Goal: Transaction & Acquisition: Purchase product/service

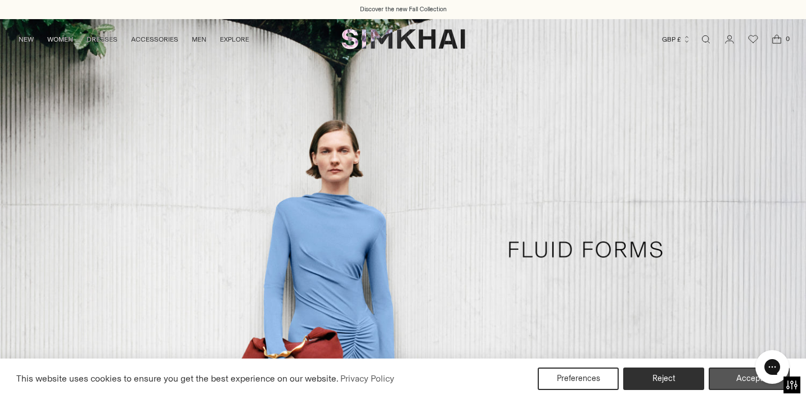
click at [741, 374] on button "Accept" at bounding box center [748, 379] width 81 height 22
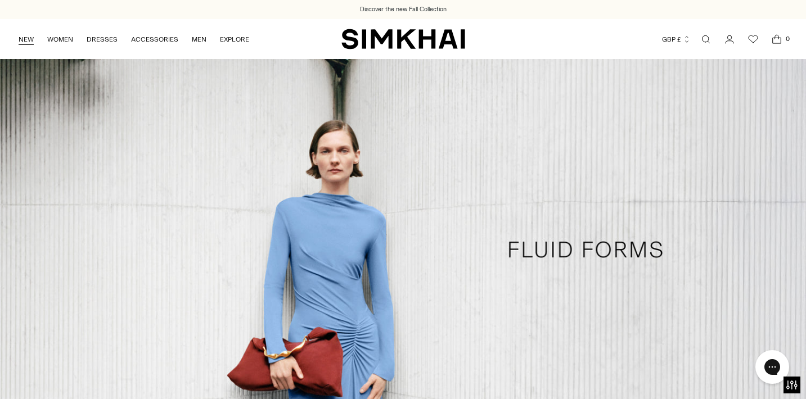
click at [31, 40] on link "NEW" at bounding box center [26, 39] width 15 height 25
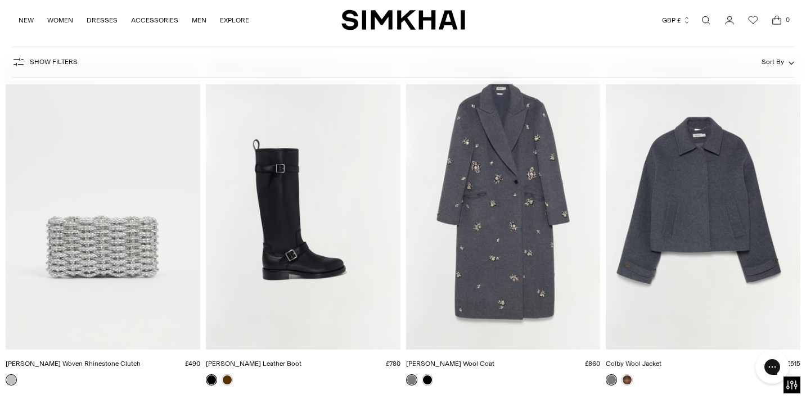
scroll to position [2202, 0]
click at [0, 0] on img "Colby Wool Jacket" at bounding box center [0, 0] width 0 height 0
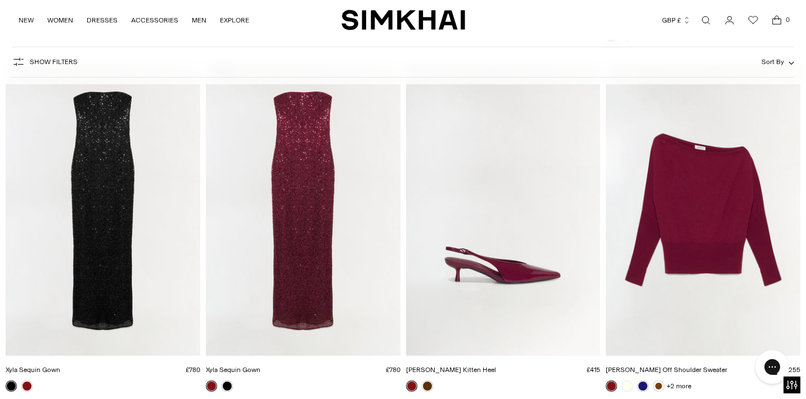
scroll to position [3938, 0]
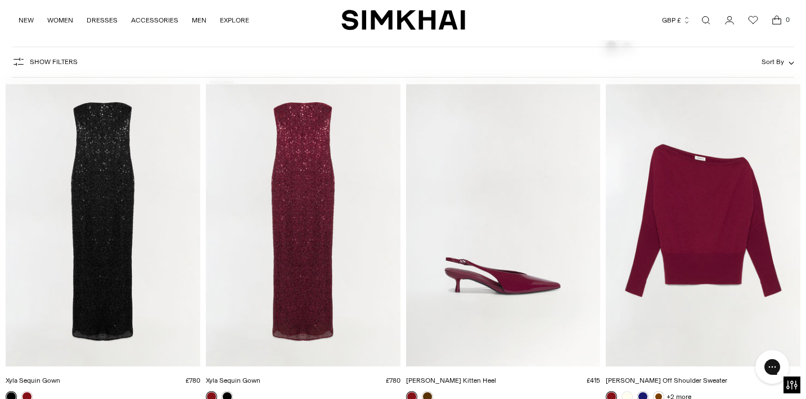
click at [0, 0] on img "Lavina Off Shoulder Sweater" at bounding box center [0, 0] width 0 height 0
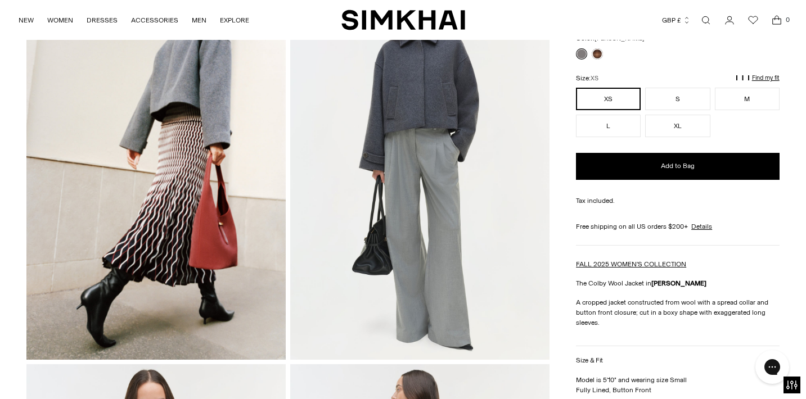
scroll to position [108, 0]
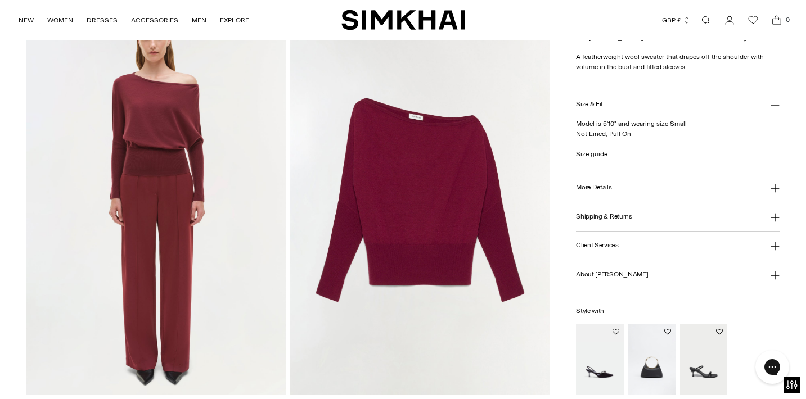
scroll to position [833, 0]
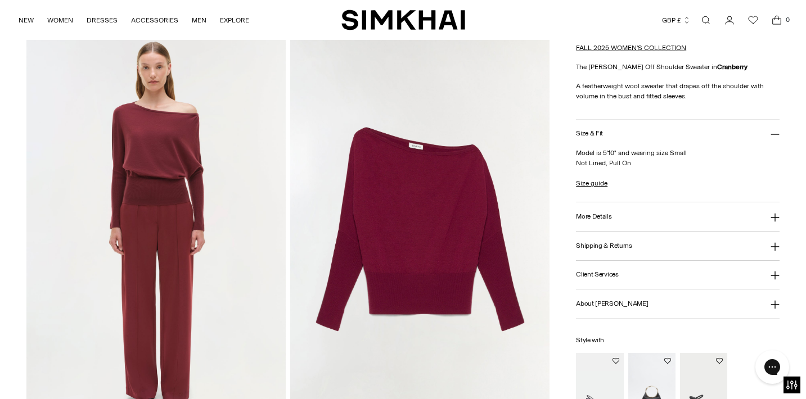
click at [151, 212] on img at bounding box center [155, 229] width 259 height 388
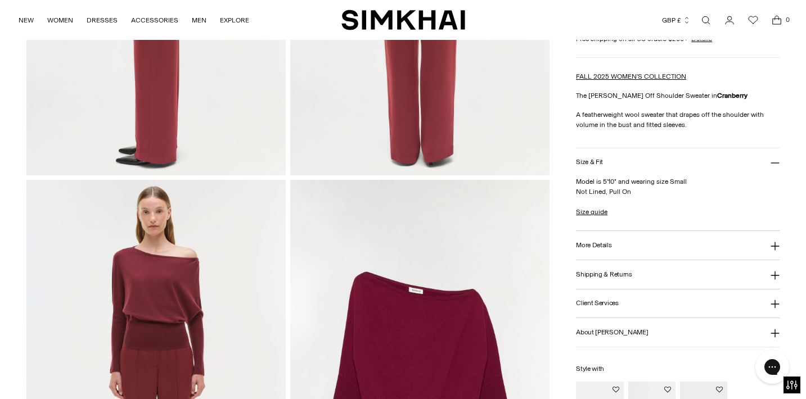
scroll to position [584, 0]
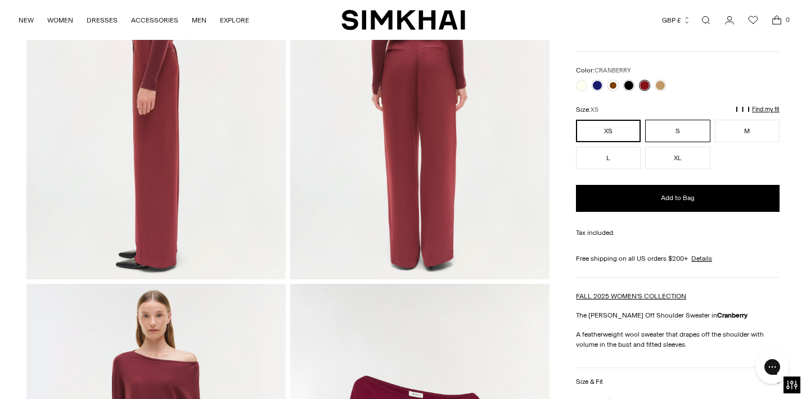
click at [678, 130] on button "S" at bounding box center [677, 130] width 65 height 22
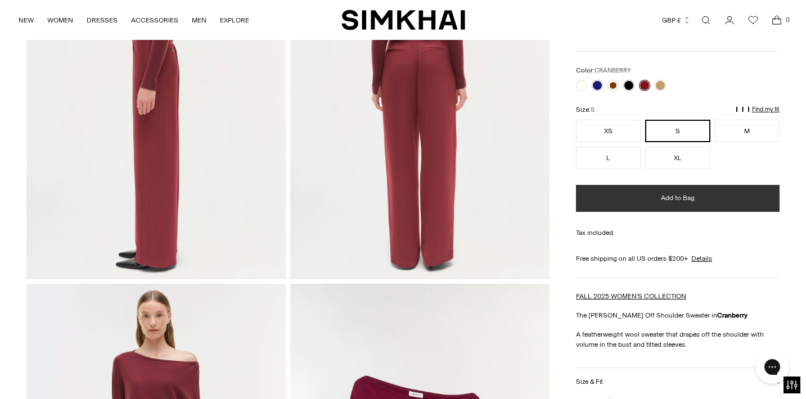
click at [662, 196] on span "Add to Bag" at bounding box center [678, 198] width 34 height 10
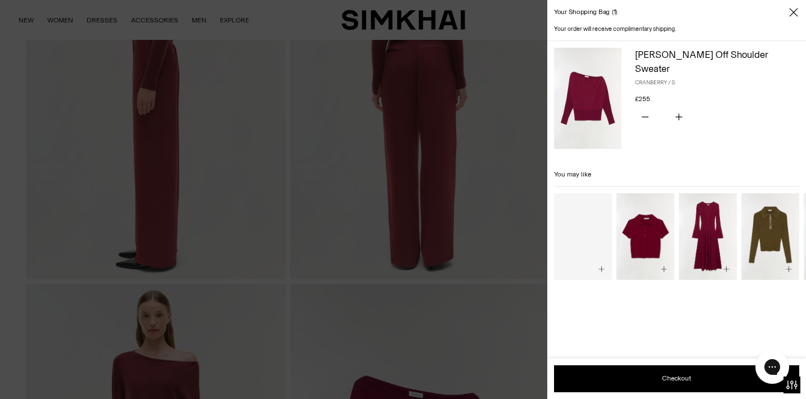
click at [794, 18] on div "Your shopping bag 1" at bounding box center [676, 12] width 259 height 25
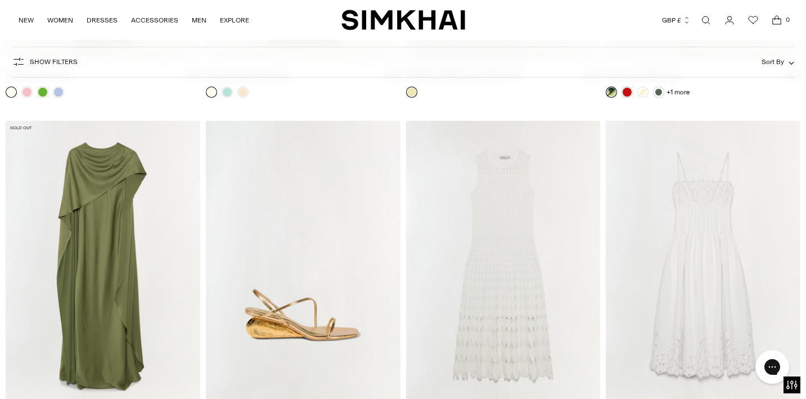
scroll to position [20700, 0]
